Goal: Transaction & Acquisition: Book appointment/travel/reservation

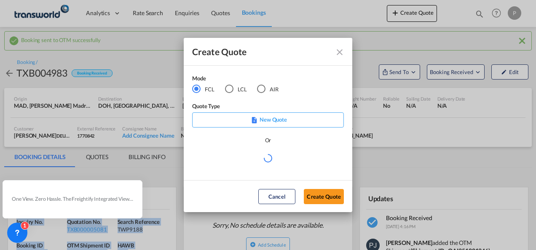
scroll to position [126, 0]
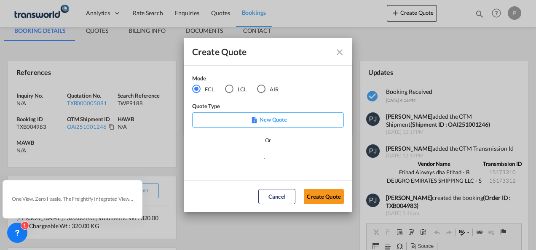
click at [264, 89] on div "AIR" at bounding box center [261, 89] width 8 height 8
click at [330, 201] on button "Create Quote" at bounding box center [324, 196] width 40 height 15
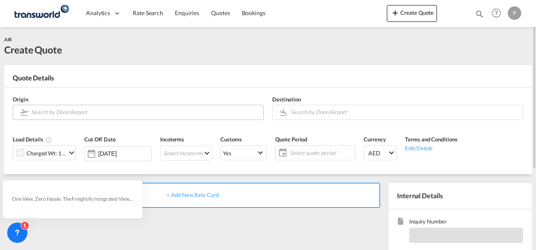
click at [76, 113] on input "Search by Door/Airport" at bounding box center [145, 112] width 228 height 15
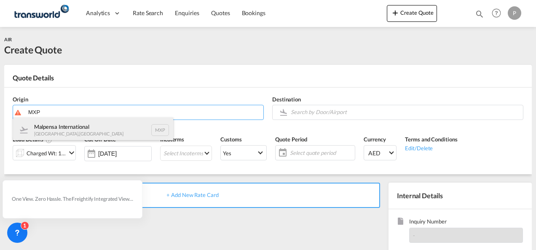
click at [83, 131] on div "Malpensa International [GEOGRAPHIC_DATA] , [GEOGRAPHIC_DATA] MXP" at bounding box center [93, 130] width 160 height 25
type input "Malpensa International, [GEOGRAPHIC_DATA], MXP"
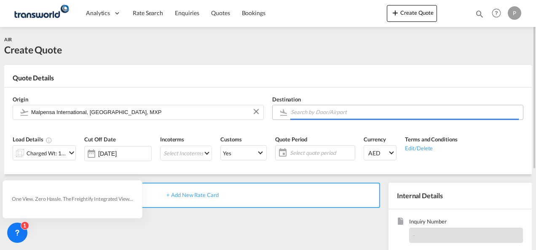
click at [340, 111] on input "Search by Door/Airport" at bounding box center [405, 112] width 228 height 15
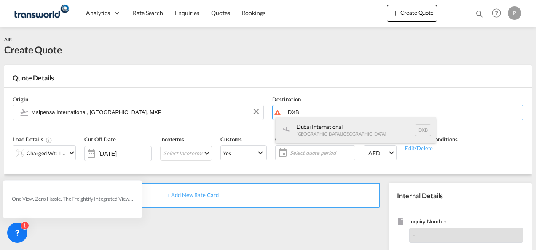
click at [324, 133] on div "Dubai International [GEOGRAPHIC_DATA] , [GEOGRAPHIC_DATA] DXB" at bounding box center [355, 130] width 160 height 25
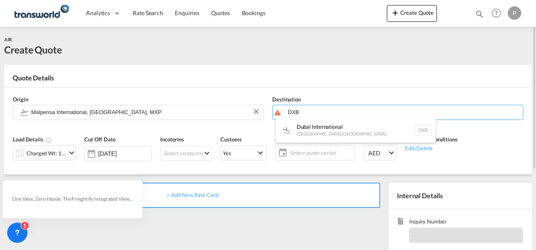
type input "Dubai International, [GEOGRAPHIC_DATA], DXB"
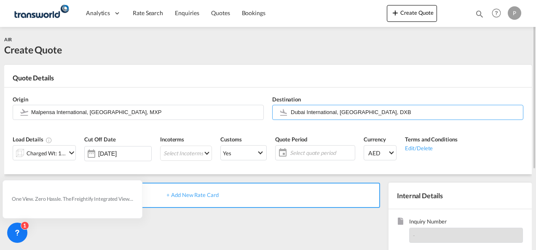
scroll to position [42, 0]
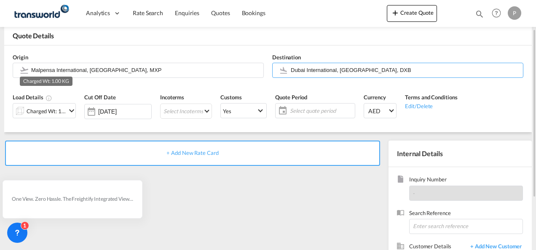
click at [47, 108] on div "Charged Wt: 1.00 KG" at bounding box center [47, 111] width 40 height 12
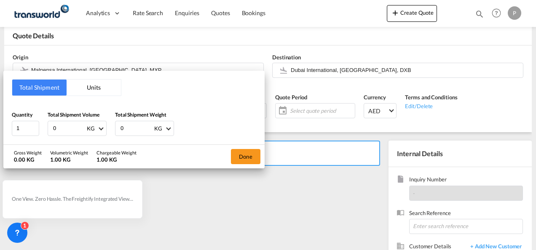
drag, startPoint x: 67, startPoint y: 126, endPoint x: 40, endPoint y: 127, distance: 26.5
click at [40, 127] on div "Quantity 1 Total Shipment Volume 0 KG CBM CFT KG LB Total Shipment Weight 0 KG …" at bounding box center [134, 123] width 244 height 25
type input "476"
click at [250, 150] on button "Done" at bounding box center [245, 156] width 29 height 15
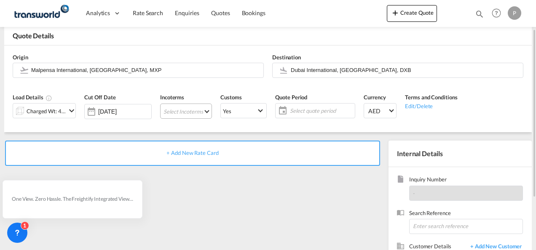
click at [182, 110] on md-select "Select Incoterms CIF - import Cost,Insurance and Freight CIF - export Cost,Insu…" at bounding box center [186, 111] width 52 height 15
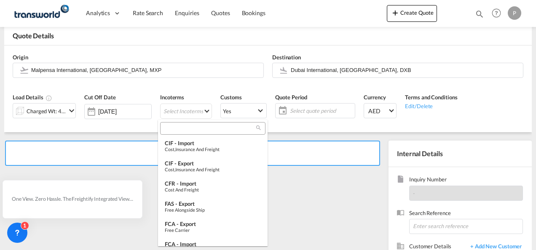
click at [195, 129] on input "search" at bounding box center [210, 129] width 94 height 8
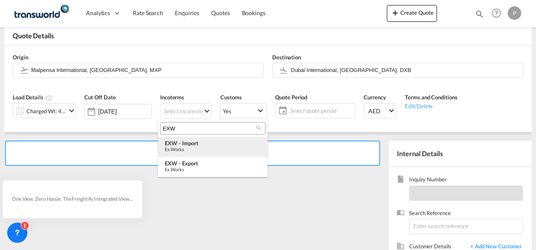
type input "EXW"
click at [198, 145] on div "EXW - import" at bounding box center [213, 143] width 96 height 7
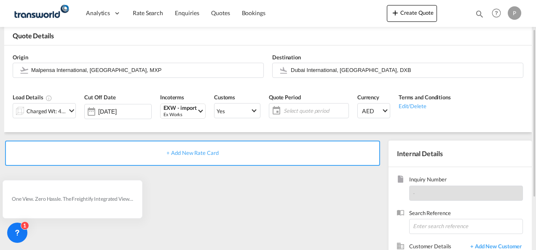
click at [290, 112] on span "Select quote period" at bounding box center [314, 111] width 63 height 8
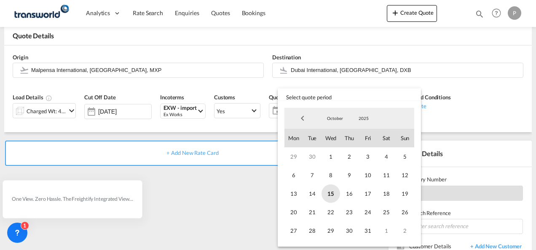
click at [329, 189] on span "15" at bounding box center [330, 193] width 19 height 19
click at [368, 230] on span "31" at bounding box center [367, 231] width 19 height 19
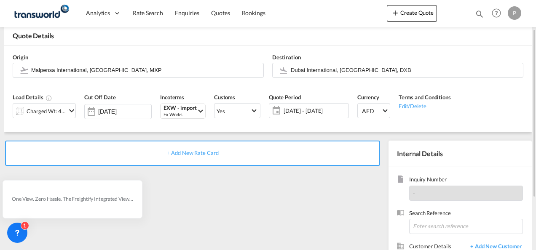
scroll to position [119, 0]
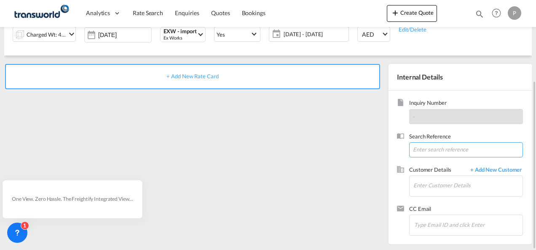
click at [446, 144] on input at bounding box center [466, 149] width 114 height 15
paste input "TWP9337"
type input "TWP9337"
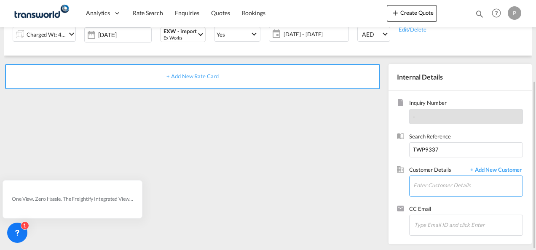
click at [427, 186] on input "Enter Customer Details" at bounding box center [467, 185] width 109 height 19
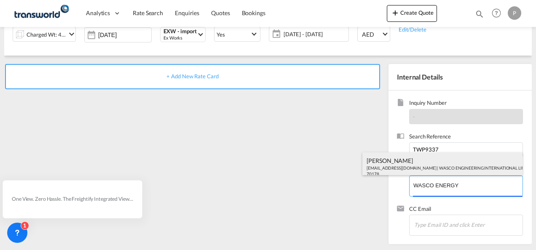
click at [404, 167] on div "[PERSON_NAME] [PERSON_NAME][EMAIL_ADDRESS][DOMAIN_NAME] | WASCO ENGINEERING INT…" at bounding box center [442, 166] width 160 height 29
type input "WASCO ENGINEERING INTERNATIONAL LIMITED, [PERSON_NAME], [EMAIL_ADDRESS][DOMAIN_…"
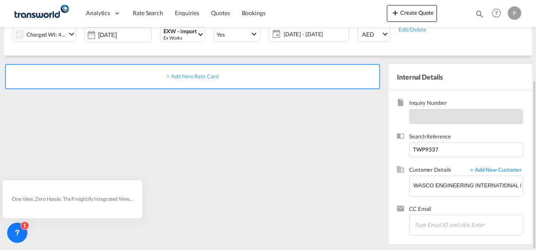
click at [191, 73] on span "+ Add New Rate Card" at bounding box center [192, 76] width 52 height 7
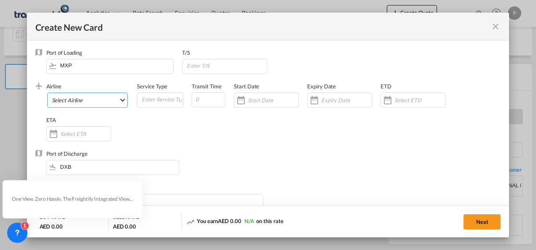
click at [83, 100] on md-select "Select Airline AIR EXPRESS S.A. (1166- / -) CMA CGM Air Cargo (1140-2C / -) DDW…" at bounding box center [87, 100] width 81 height 15
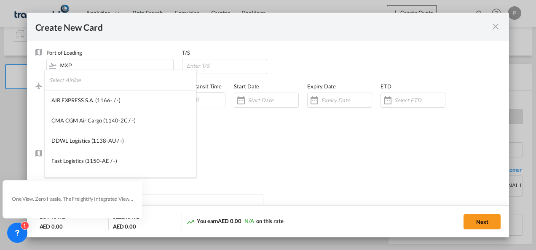
click at [104, 85] on input "search" at bounding box center [122, 80] width 147 height 20
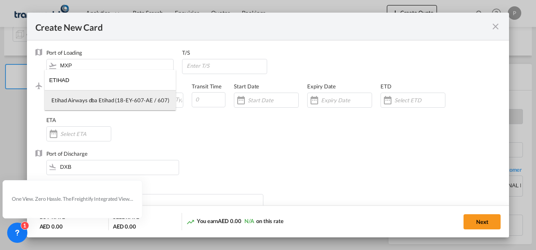
type input "ETIHAD"
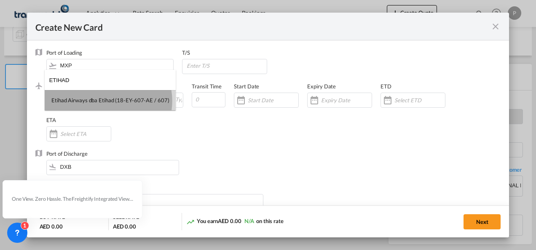
click at [107, 101] on div "Etihad Airways dba Etihad (18-EY-607-AE / 607)" at bounding box center [110, 100] width 118 height 8
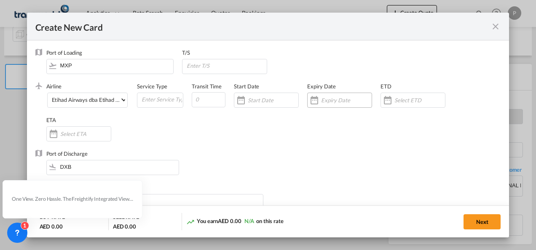
click at [328, 101] on input "Create New Card ..." at bounding box center [346, 100] width 51 height 7
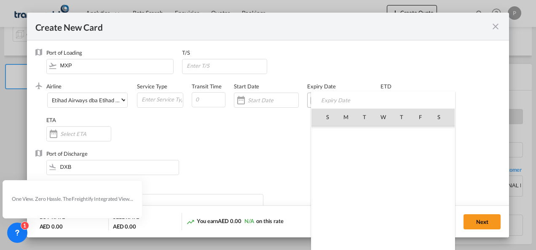
scroll to position [195209, 0]
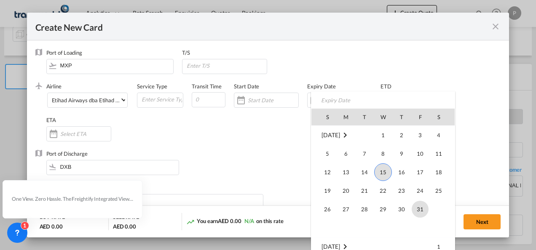
click at [422, 208] on span "31" at bounding box center [419, 209] width 17 height 17
type input "[DATE]"
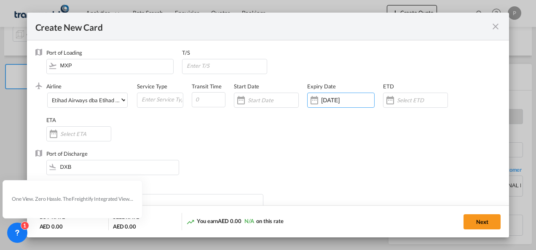
scroll to position [84, 0]
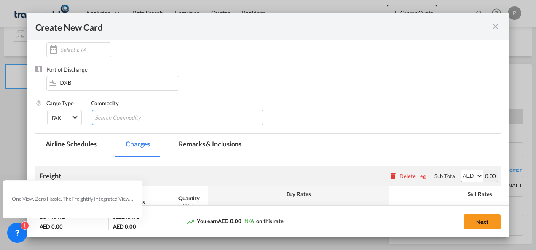
click at [156, 119] on input "Search Commodity" at bounding box center [133, 117] width 77 height 13
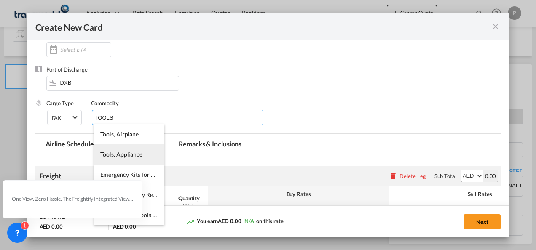
type input "TOOLS"
click at [124, 154] on span "Tools, Appliance" at bounding box center [121, 154] width 42 height 7
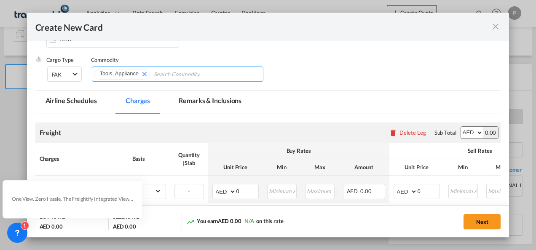
scroll to position [168, 0]
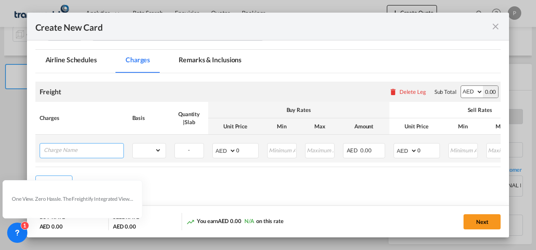
click at [85, 151] on input "Charge Name" at bounding box center [84, 150] width 80 height 13
type input "T"
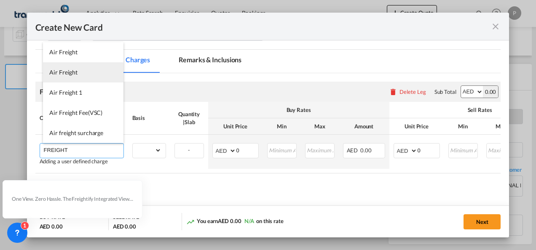
click at [80, 72] on li "Air Freight" at bounding box center [83, 72] width 80 height 20
type input "Air Freight"
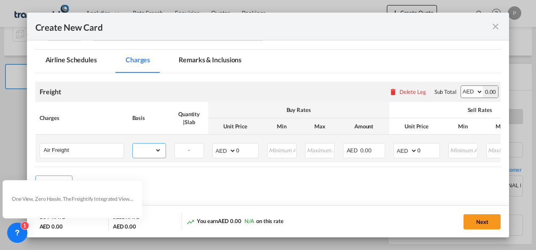
click at [159, 149] on select "gross_weight volumetric_weight per_shipment per_bl per_km % on air freight per_…" at bounding box center [147, 150] width 29 height 13
select select "per_shipment"
click at [133, 144] on select "gross_weight volumetric_weight per_shipment per_bl per_km % on air freight per_…" at bounding box center [147, 150] width 29 height 13
click at [230, 152] on select "AED AFN ALL AMD ANG AOA ARS AUD AWG AZN BAM BBD BDT BGN BHD BIF BMD BND [PERSON…" at bounding box center [225, 151] width 22 height 12
select select "string:EUR"
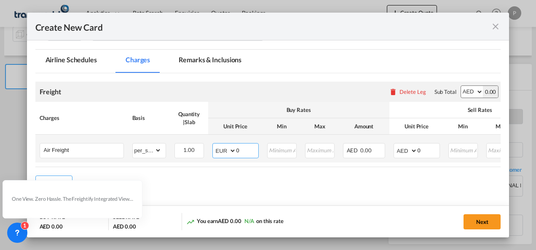
click at [214, 145] on select "AED AFN ALL AMD ANG AOA ARS AUD AWG AZN BAM BBD BDT BGN BHD BIF BMD BND [PERSON…" at bounding box center [225, 151] width 22 height 12
click at [249, 151] on input "0" at bounding box center [247, 150] width 22 height 13
type input "600"
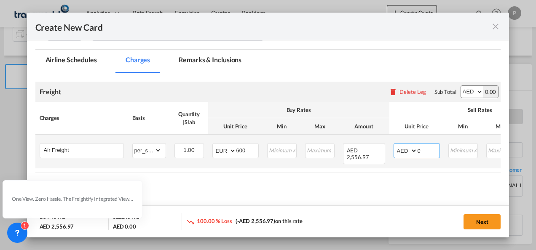
click at [414, 151] on select "AED AFN ALL AMD ANG AOA ARS AUD AWG AZN BAM BBD BDT BGN BHD BIF BMD BND [PERSON…" at bounding box center [406, 151] width 22 height 12
select select "string:EUR"
click at [395, 145] on select "AED AFN ALL AMD ANG AOA ARS AUD AWG AZN BAM BBD BDT BGN BHD BIF BMD BND [PERSON…" at bounding box center [406, 151] width 22 height 12
click at [424, 151] on input "0" at bounding box center [428, 150] width 22 height 13
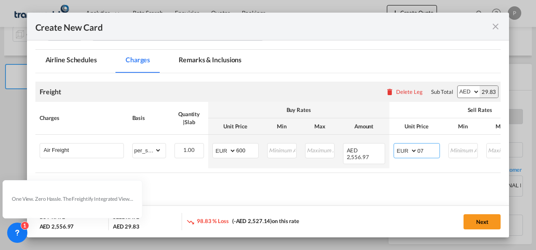
type input "0"
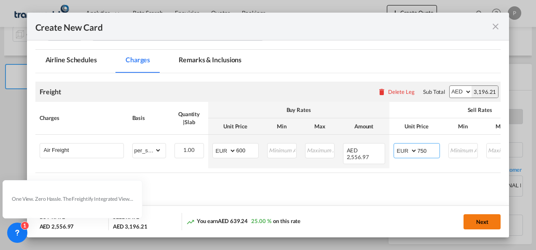
type input "750"
click at [489, 223] on button "Next" at bounding box center [481, 221] width 37 height 15
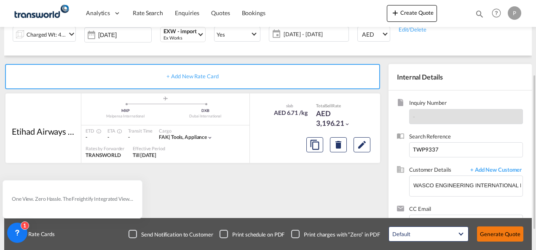
click at [498, 233] on button "Generate Quote" at bounding box center [500, 234] width 46 height 15
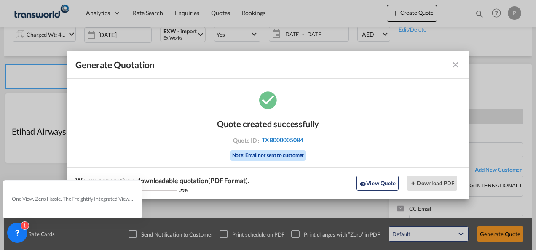
click at [291, 139] on span "TXB000005084" at bounding box center [283, 140] width 42 height 8
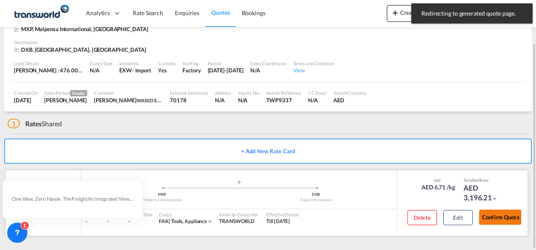
click at [500, 217] on button "Confirm Quote" at bounding box center [500, 217] width 42 height 15
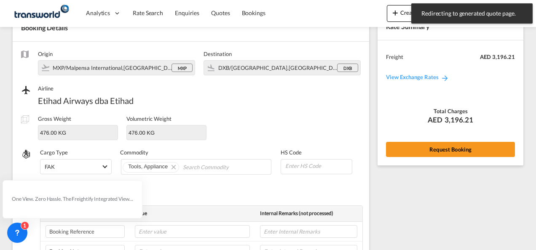
scroll to position [316, 0]
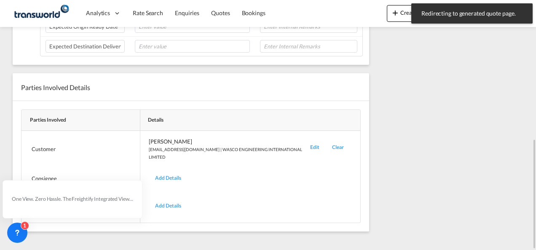
click at [313, 144] on div "Edit" at bounding box center [315, 149] width 22 height 23
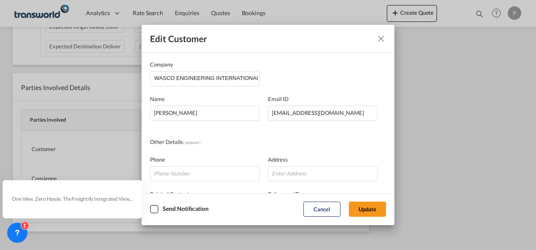
scroll to position [99, 0]
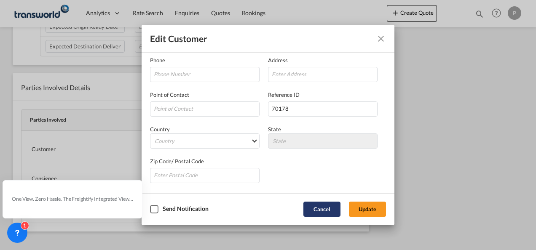
click at [324, 207] on button "Cancel" at bounding box center [321, 209] width 37 height 15
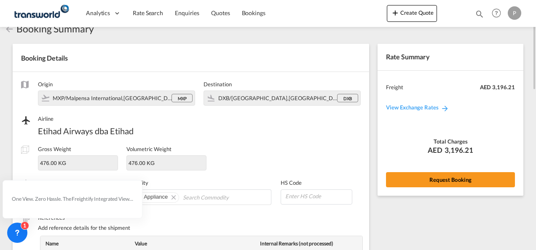
scroll to position [0, 0]
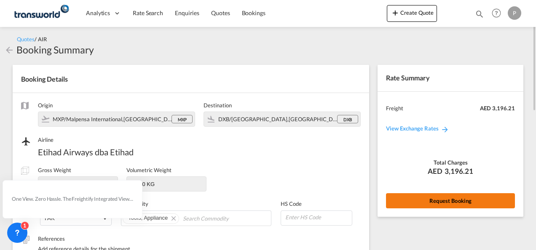
click at [455, 200] on button "Request Booking" at bounding box center [450, 200] width 129 height 15
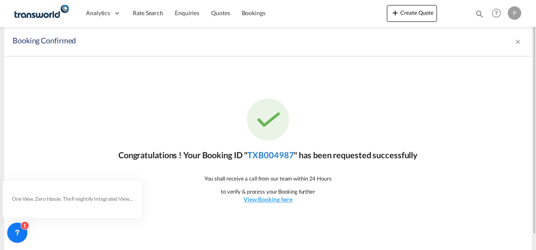
click at [273, 153] on link "TXB004987" at bounding box center [270, 155] width 46 height 10
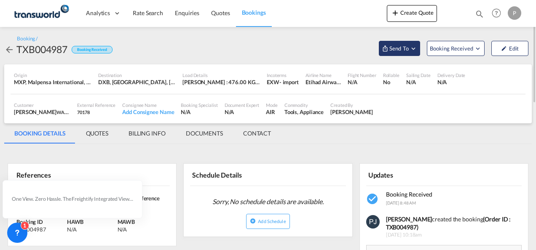
click at [412, 48] on md-icon "Open demo menu" at bounding box center [413, 49] width 8 height 8
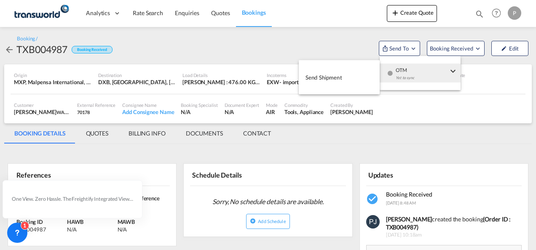
click at [323, 78] on span "Send Shipment" at bounding box center [323, 77] width 37 height 13
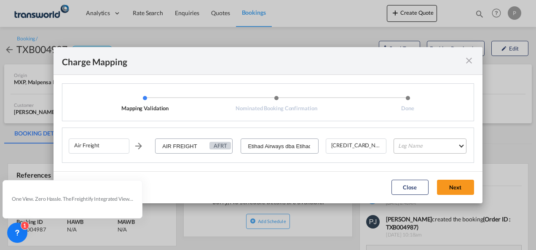
click at [427, 151] on md-select "Leg Name HANDLING ORIGIN HANDLING DESTINATION OTHERS TL PICK UP CUSTOMS ORIGIN …" at bounding box center [429, 146] width 73 height 15
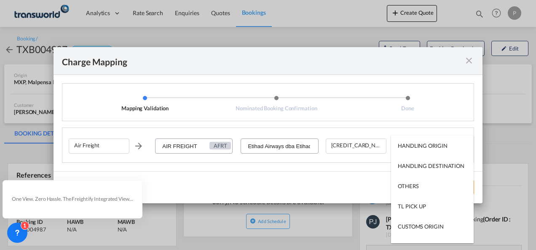
type md-option "HANDLING ORIGIN"
type md-option "AIR"
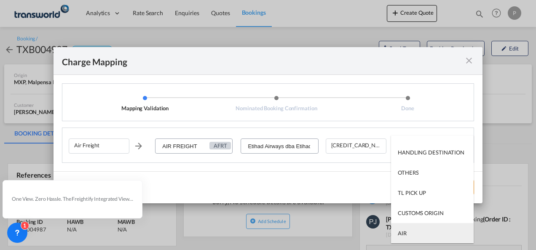
click at [416, 234] on md-option "AIR" at bounding box center [432, 233] width 83 height 20
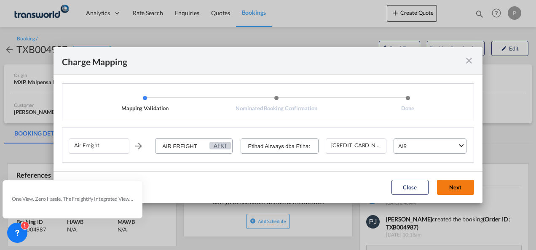
click at [450, 186] on button "Next" at bounding box center [455, 187] width 37 height 15
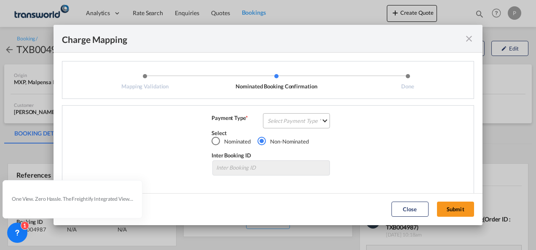
click at [283, 121] on md-select "Select Payment Type COLLECT PREPAID" at bounding box center [296, 120] width 67 height 15
click at [283, 120] on div "COLLECT" at bounding box center [277, 121] width 24 height 8
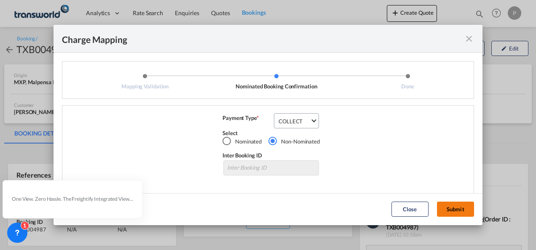
click at [452, 207] on button "Submit" at bounding box center [455, 209] width 37 height 15
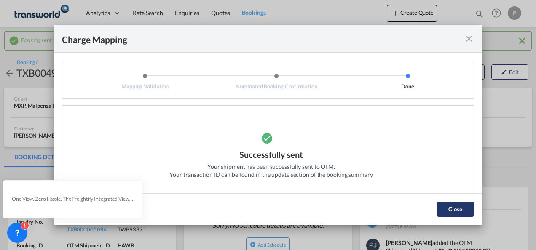
click at [445, 206] on button "Close" at bounding box center [455, 209] width 37 height 15
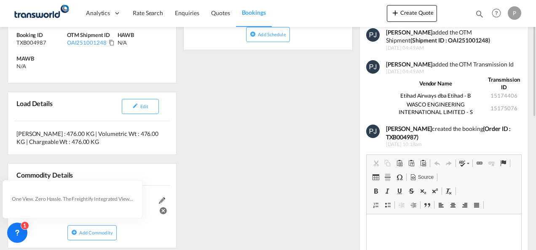
scroll to position [126, 0]
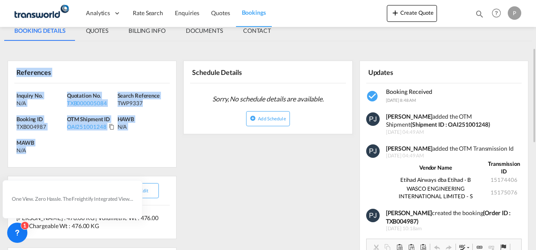
drag, startPoint x: 17, startPoint y: 74, endPoint x: 50, endPoint y: 149, distance: 82.1
click at [50, 149] on div "References Inquiry No. N/A Quotation No. TXB000005084 Search Reference TWP9337 …" at bounding box center [92, 114] width 169 height 107
copy div "References Inquiry No. N/A Quotation No. TXB000005084 Search Reference TWP9337 …"
